Goal: Complete application form: Complete application form

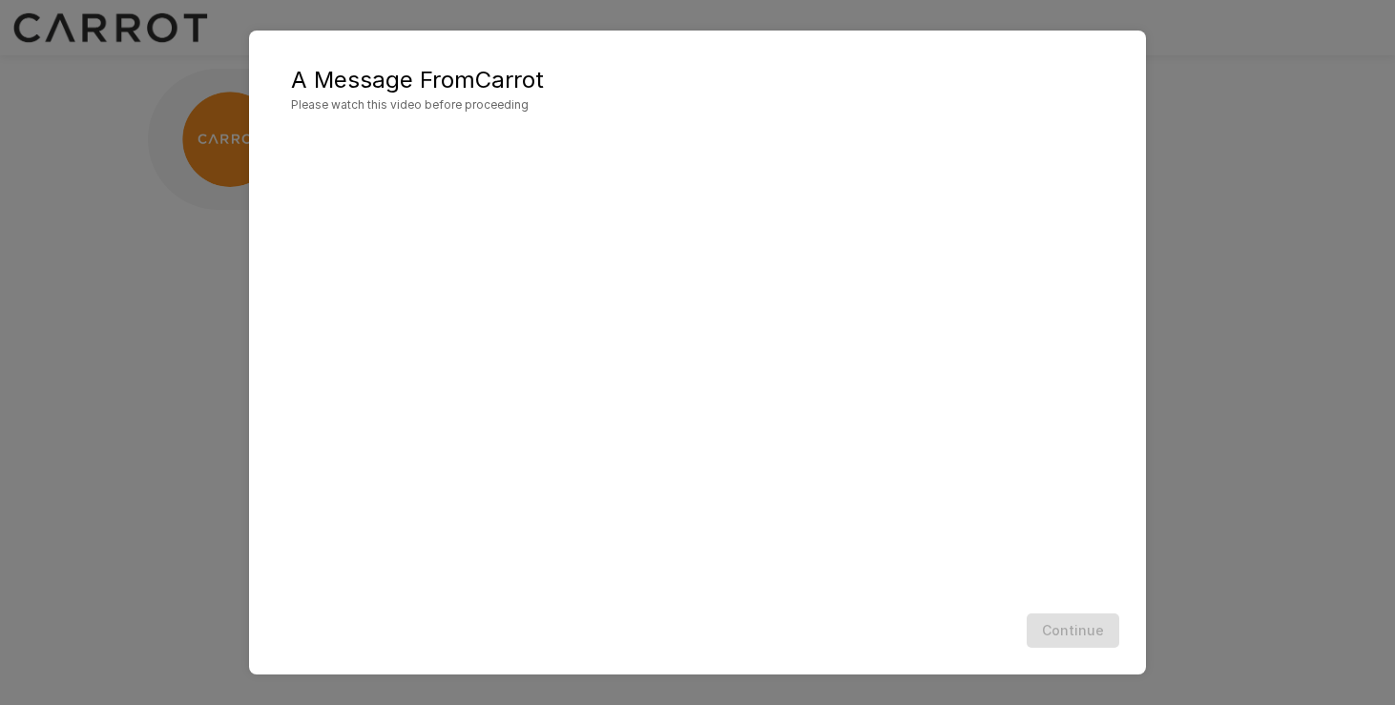
click at [1241, 397] on div "A Message From Carrot Please watch this video before proceeding Continue" at bounding box center [697, 352] width 1395 height 705
click at [1075, 632] on button "Continue" at bounding box center [1073, 631] width 93 height 35
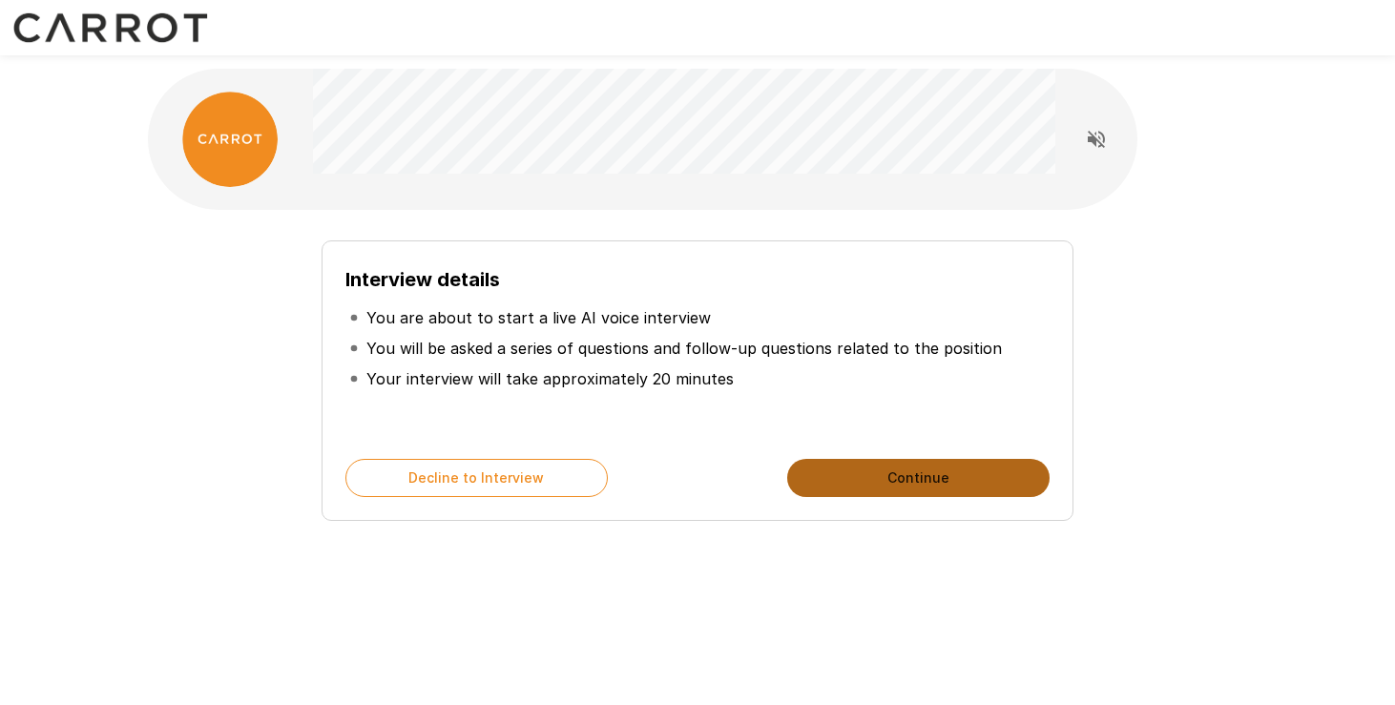
click at [936, 487] on button "Continue" at bounding box center [918, 478] width 262 height 38
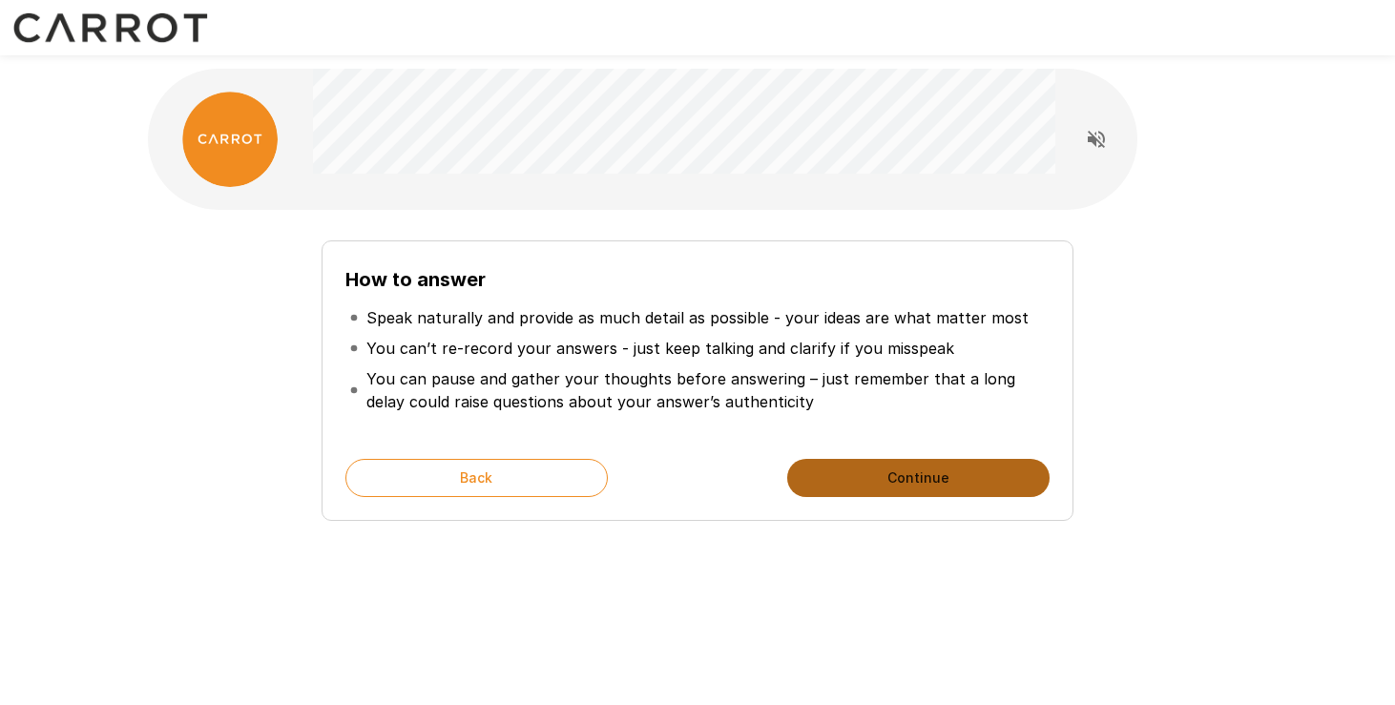
click at [936, 487] on button "Continue" at bounding box center [918, 478] width 262 height 38
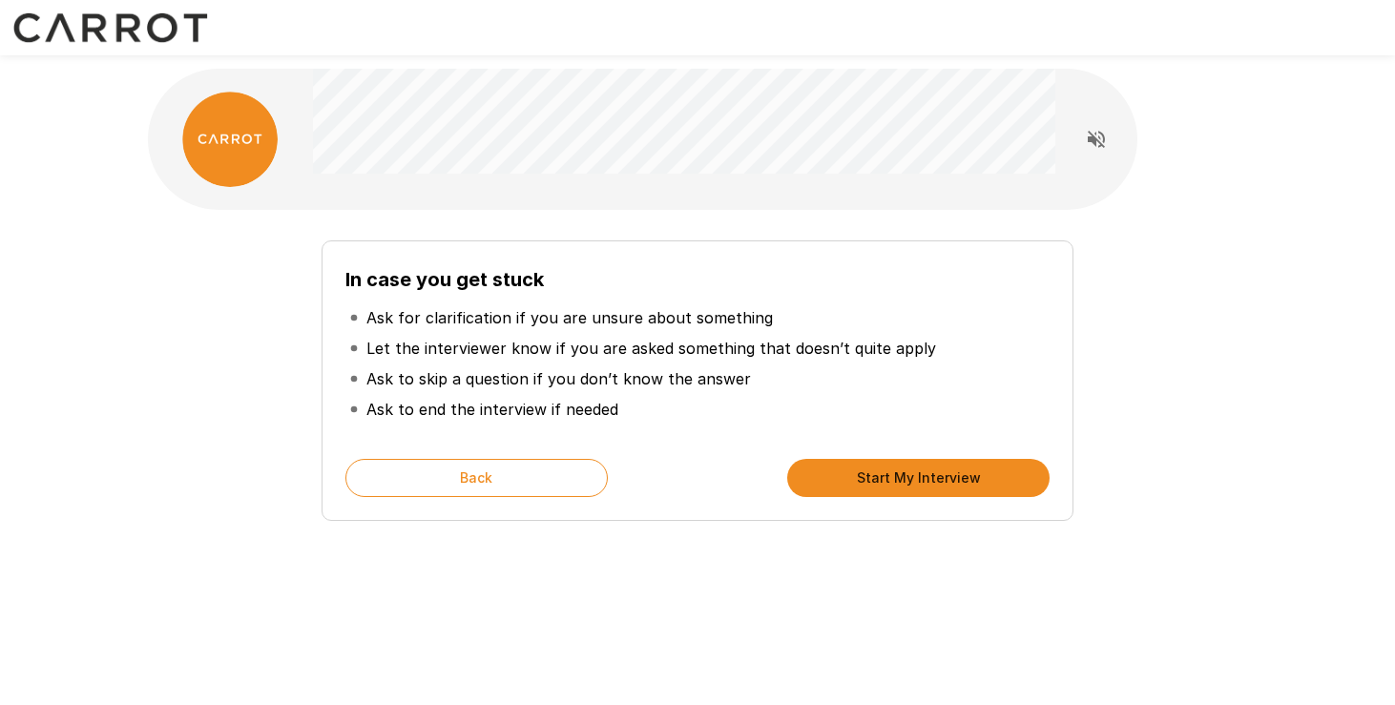
click at [937, 481] on button "Start My Interview" at bounding box center [918, 478] width 262 height 38
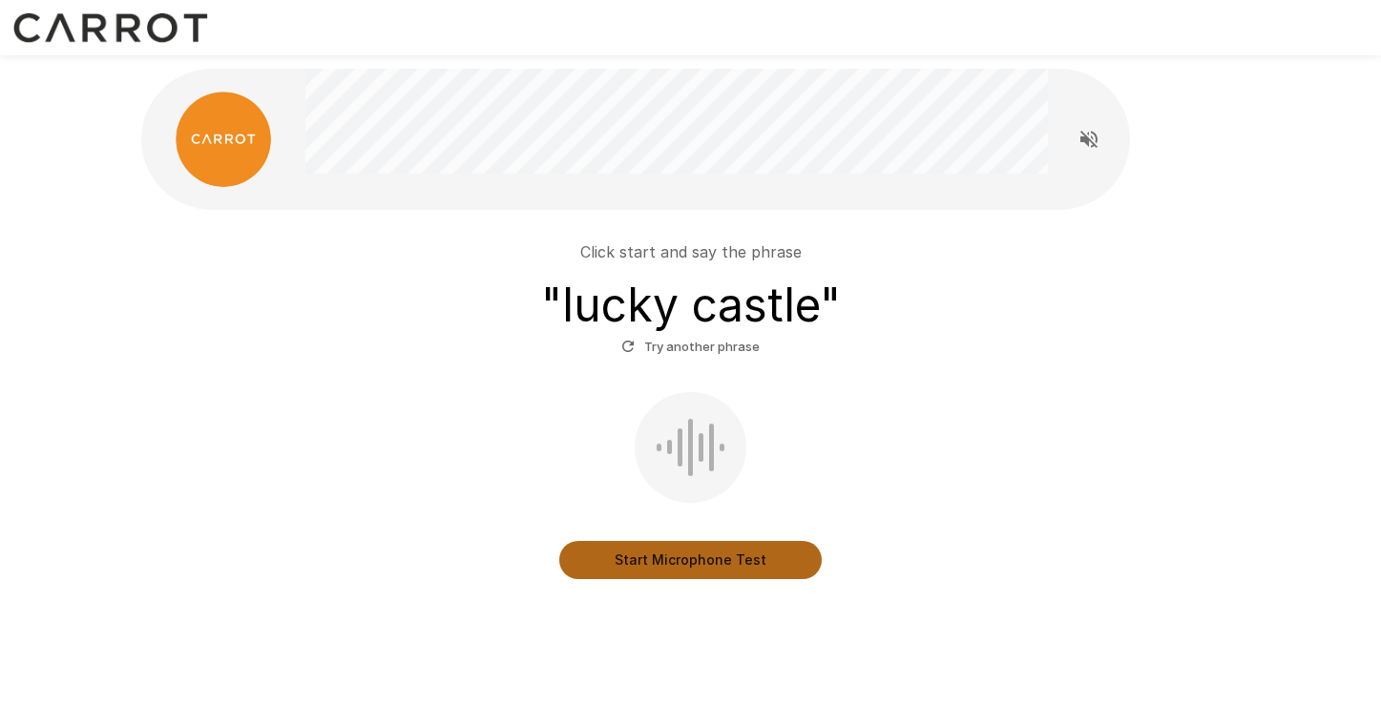
click at [670, 558] on button "Start Microphone Test" at bounding box center [690, 560] width 262 height 38
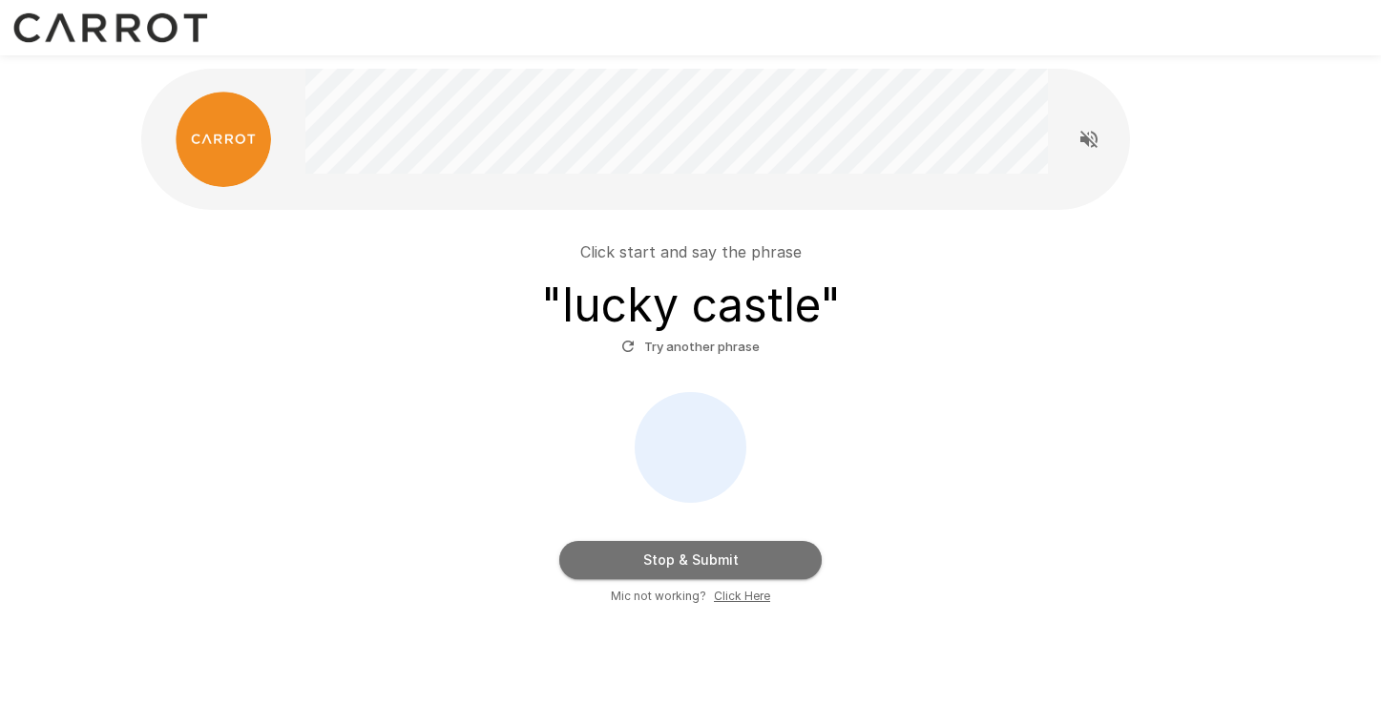
click at [725, 563] on button "Stop & Submit" at bounding box center [690, 560] width 262 height 38
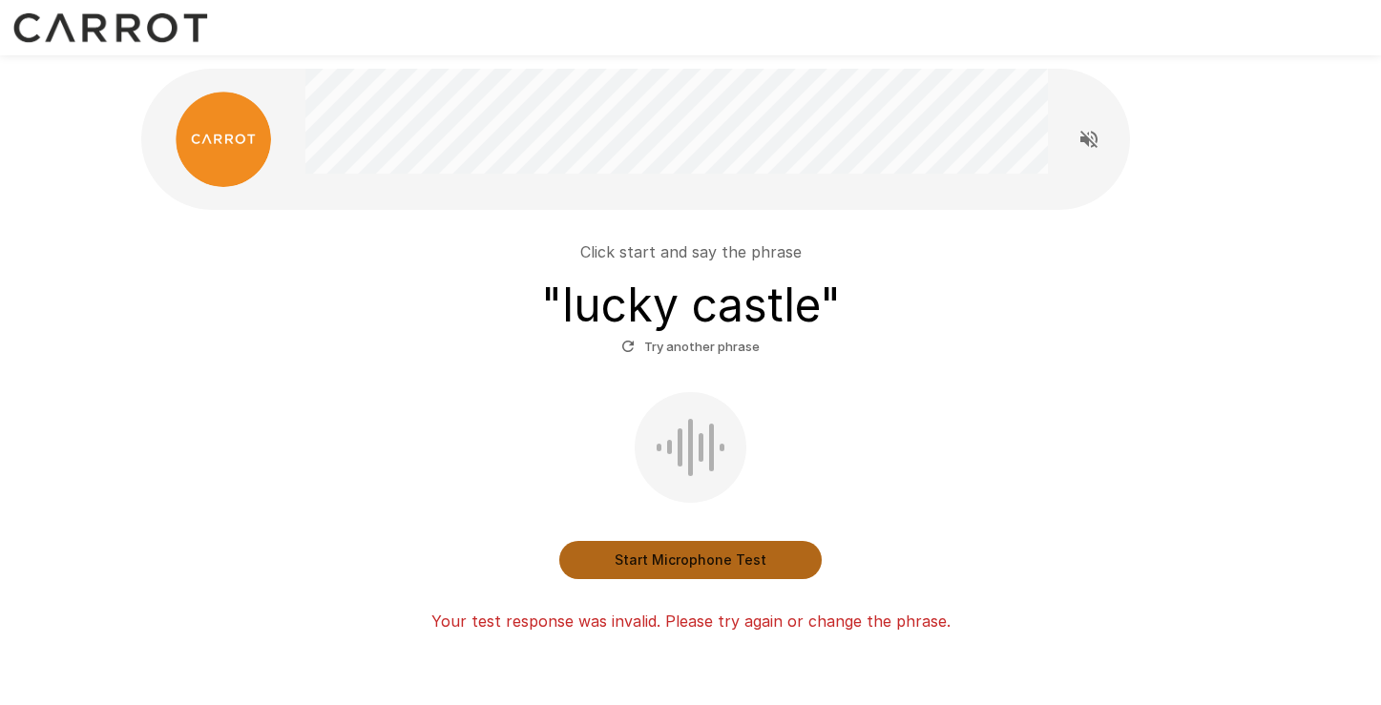
click at [725, 563] on button "Start Microphone Test" at bounding box center [690, 560] width 262 height 38
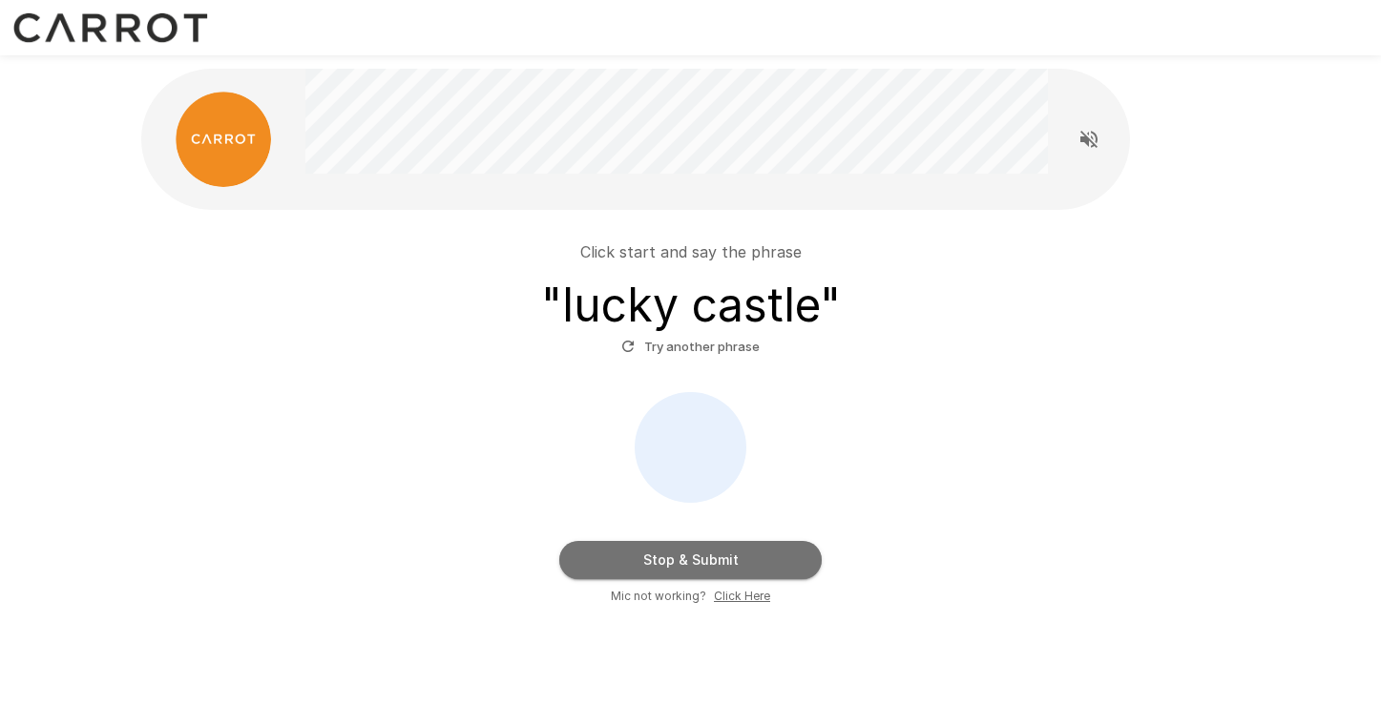
click at [741, 562] on button "Stop & Submit" at bounding box center [690, 560] width 262 height 38
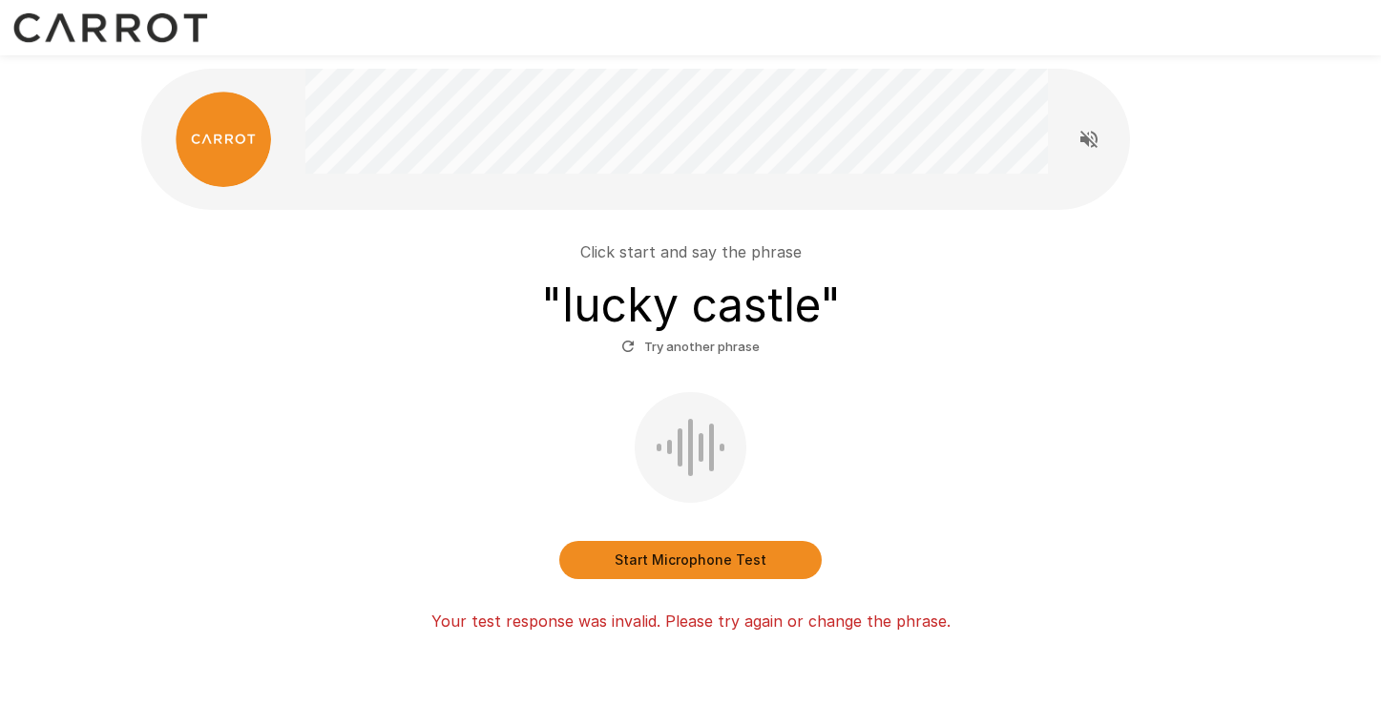
click at [741, 562] on button "Start Microphone Test" at bounding box center [690, 560] width 262 height 38
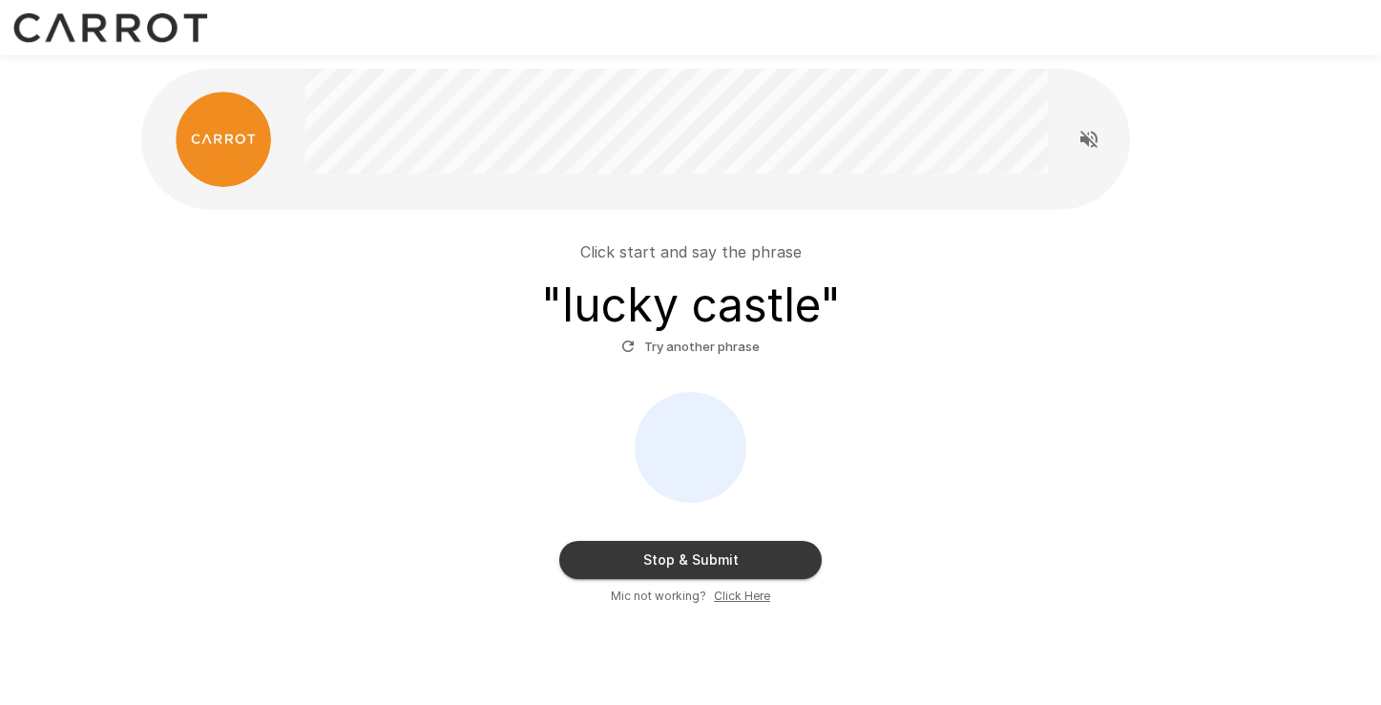
click at [741, 595] on u "Click Here" at bounding box center [742, 596] width 56 height 14
click at [1100, 140] on icon "Read questions aloud" at bounding box center [1088, 139] width 23 height 23
click at [738, 569] on button "Stop & Submit" at bounding box center [690, 560] width 262 height 38
